Goal: Task Accomplishment & Management: Use online tool/utility

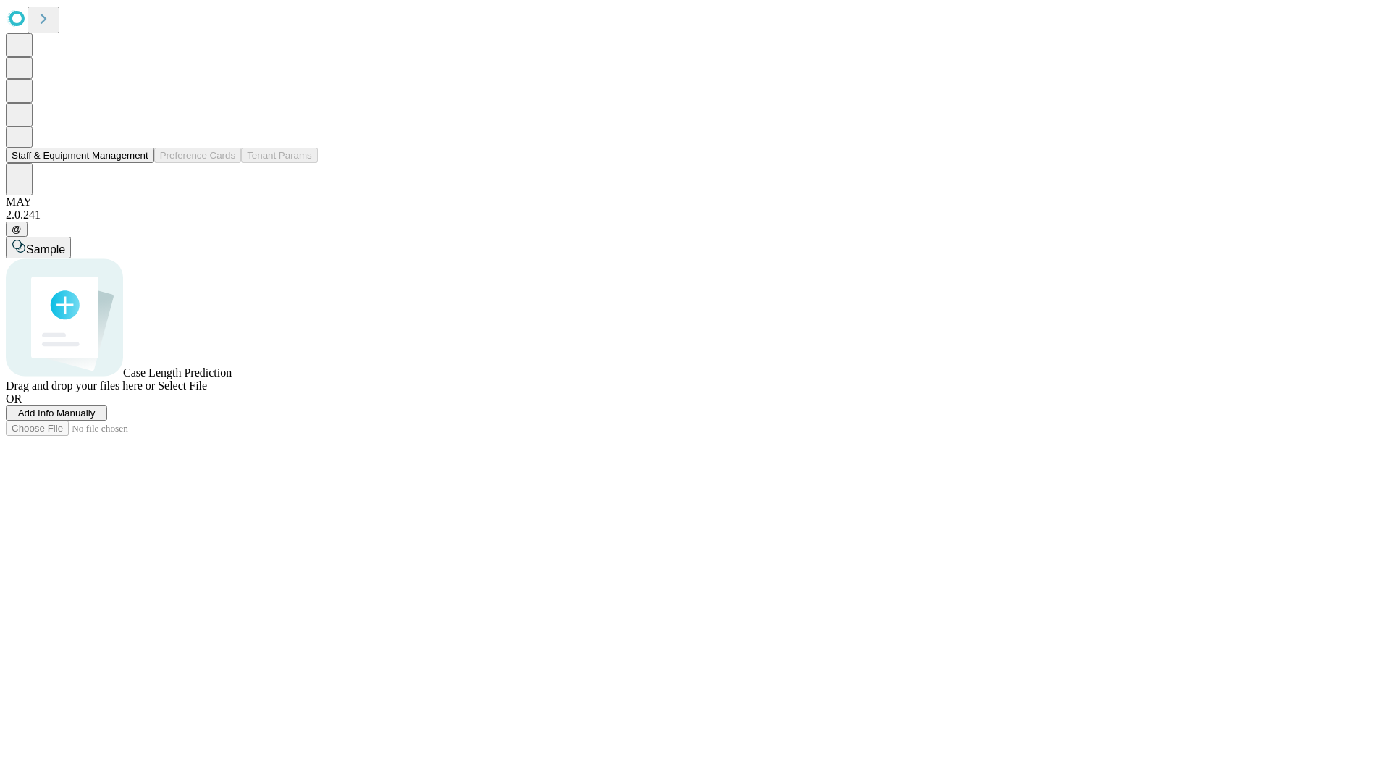
click at [138, 163] on button "Staff & Equipment Management" at bounding box center [80, 155] width 148 height 15
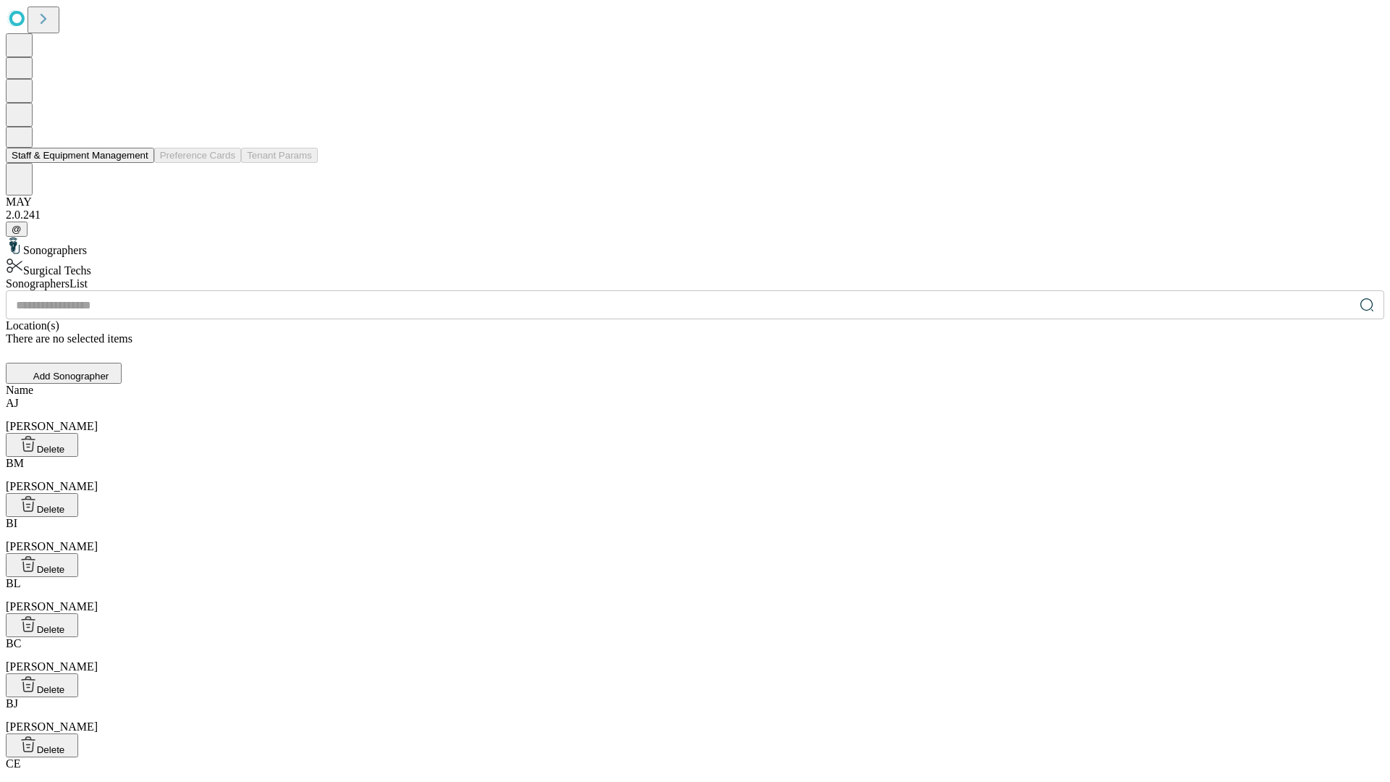
click at [138, 163] on button "Staff & Equipment Management" at bounding box center [80, 155] width 148 height 15
